Goal: Information Seeking & Learning: Learn about a topic

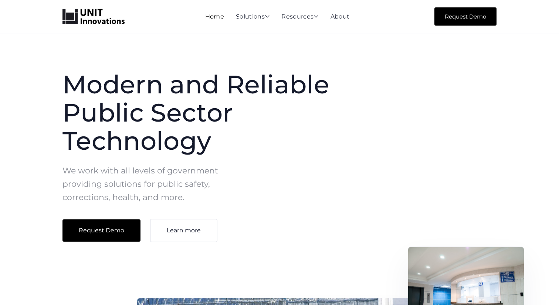
click at [218, 17] on link "Home" at bounding box center [214, 16] width 19 height 7
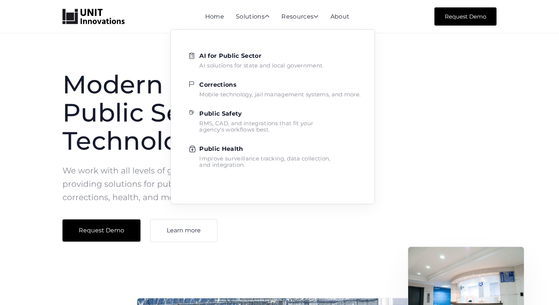
click at [234, 57] on strong "AI for Public Sector" at bounding box center [230, 55] width 62 height 7
